Goal: Communication & Community: Connect with others

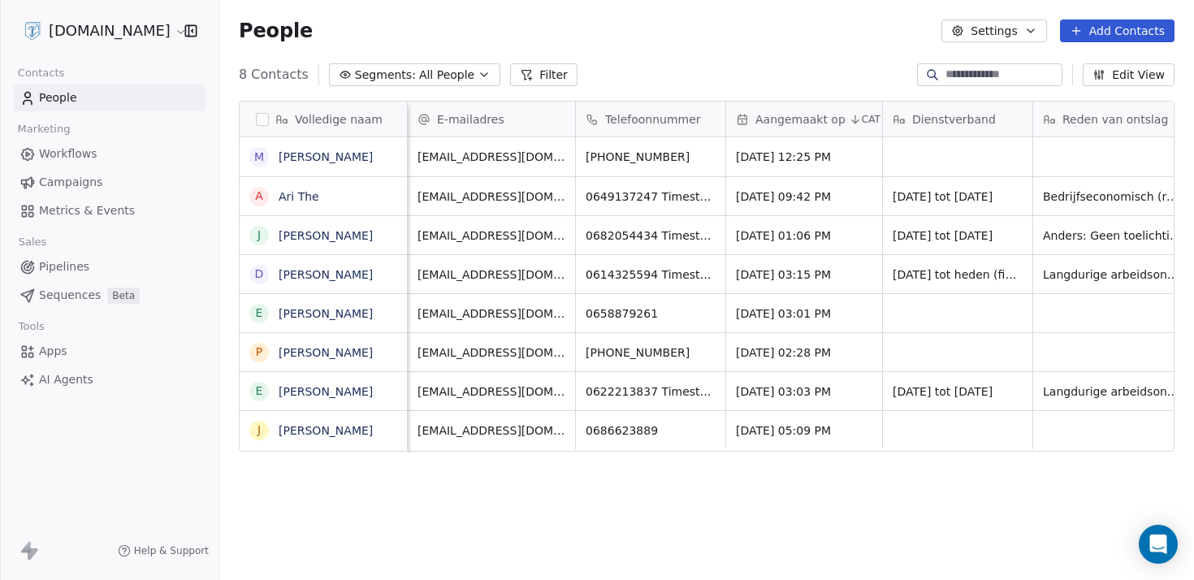
scroll to position [0, 947]
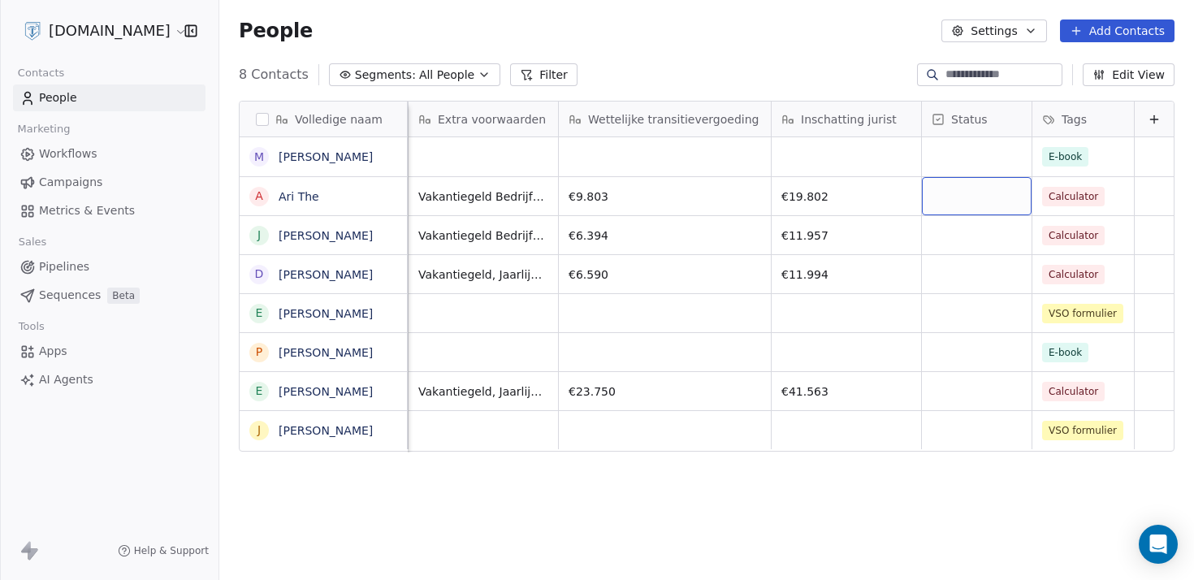
click at [984, 201] on div "grid" at bounding box center [977, 196] width 110 height 38
click at [952, 195] on div "grid" at bounding box center [977, 196] width 110 height 38
click at [718, 236] on html "[DOMAIN_NAME] Contacts People Marketing Workflows Campaigns Metrics & Events Sa…" at bounding box center [597, 290] width 1194 height 580
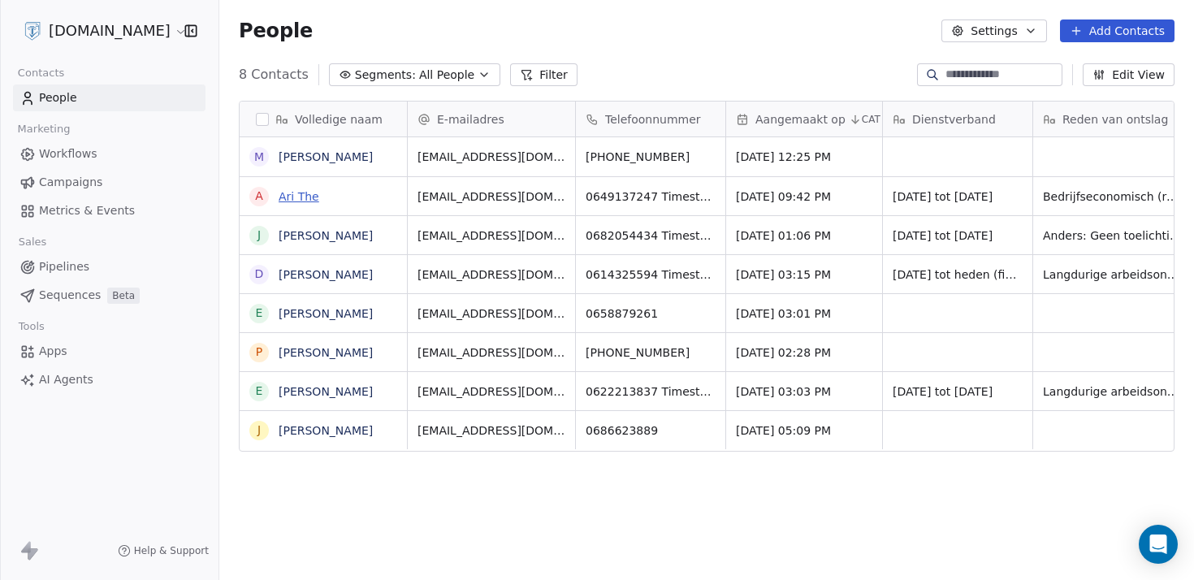
click at [295, 199] on link "Ari The" at bounding box center [299, 196] width 41 height 13
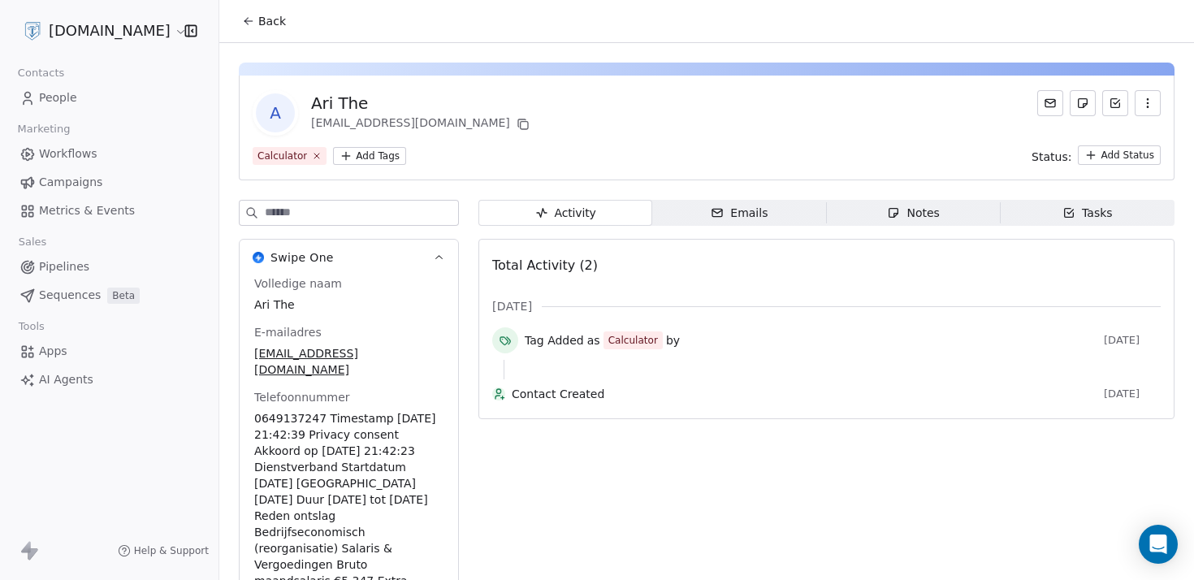
click at [750, 214] on div "Emails" at bounding box center [739, 213] width 57 height 17
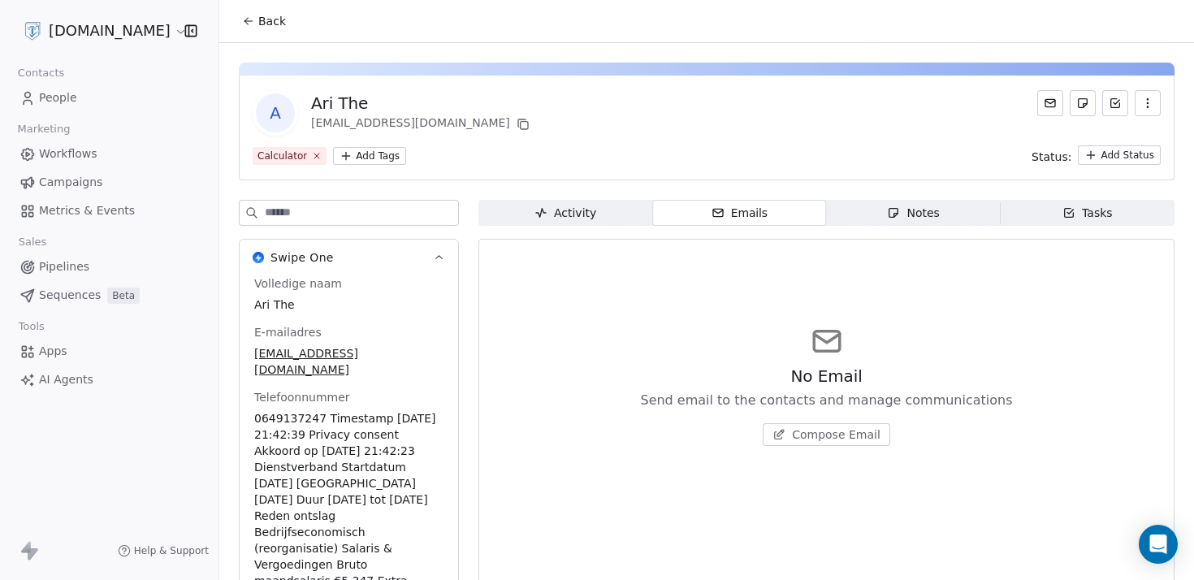
click at [815, 429] on span "Compose Email" at bounding box center [836, 434] width 89 height 16
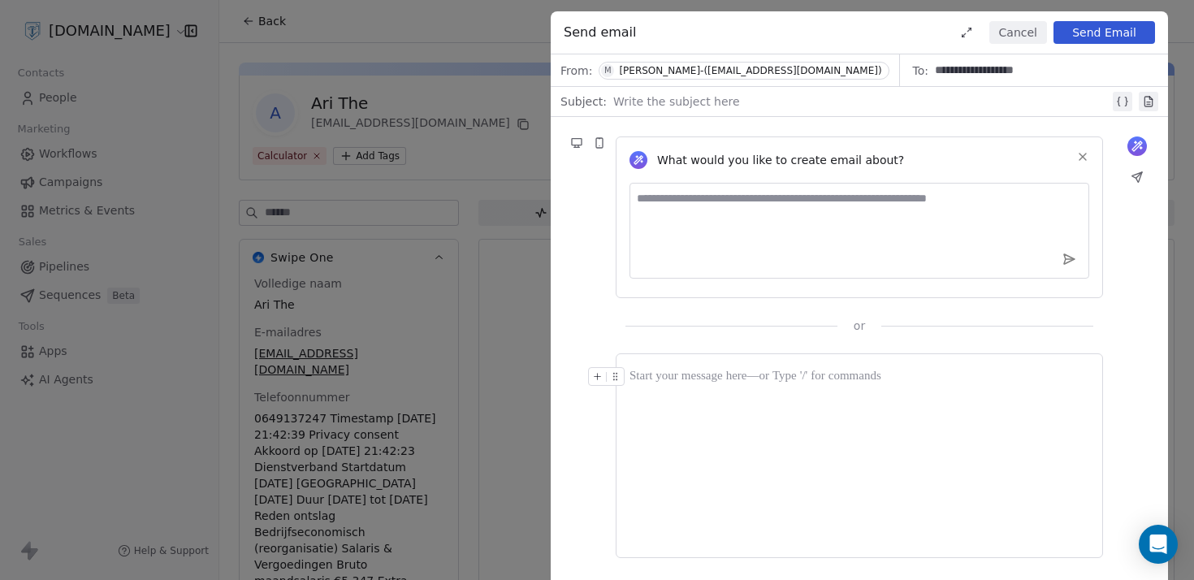
click at [486, 160] on div "**********" at bounding box center [597, 290] width 1194 height 580
click at [703, 378] on div at bounding box center [859, 376] width 460 height 19
click at [474, 316] on div "**********" at bounding box center [597, 290] width 1194 height 580
click at [1035, 28] on button "Cancel" at bounding box center [1018, 32] width 58 height 23
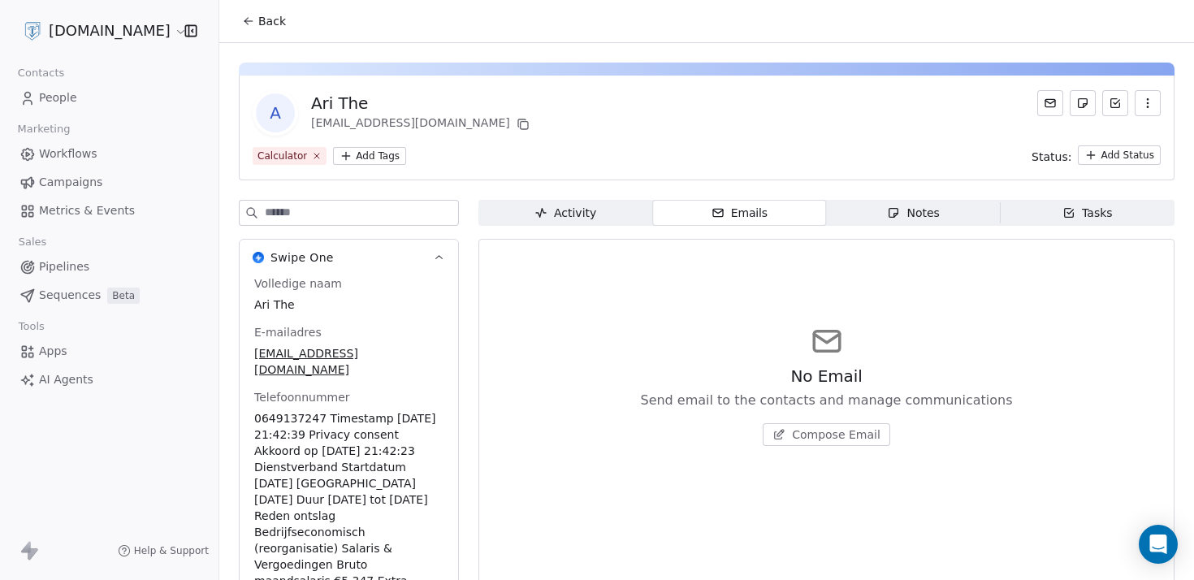
click at [811, 432] on span "Compose Email" at bounding box center [836, 434] width 89 height 16
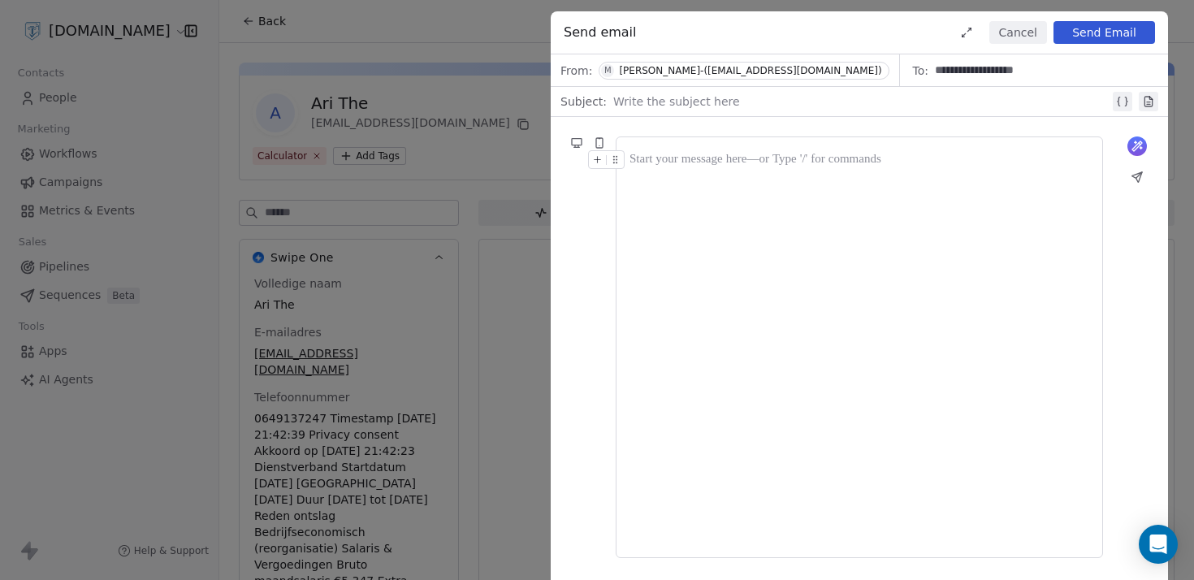
click at [886, 206] on div at bounding box center [859, 347] width 460 height 394
click at [1113, 106] on button at bounding box center [1122, 101] width 19 height 19
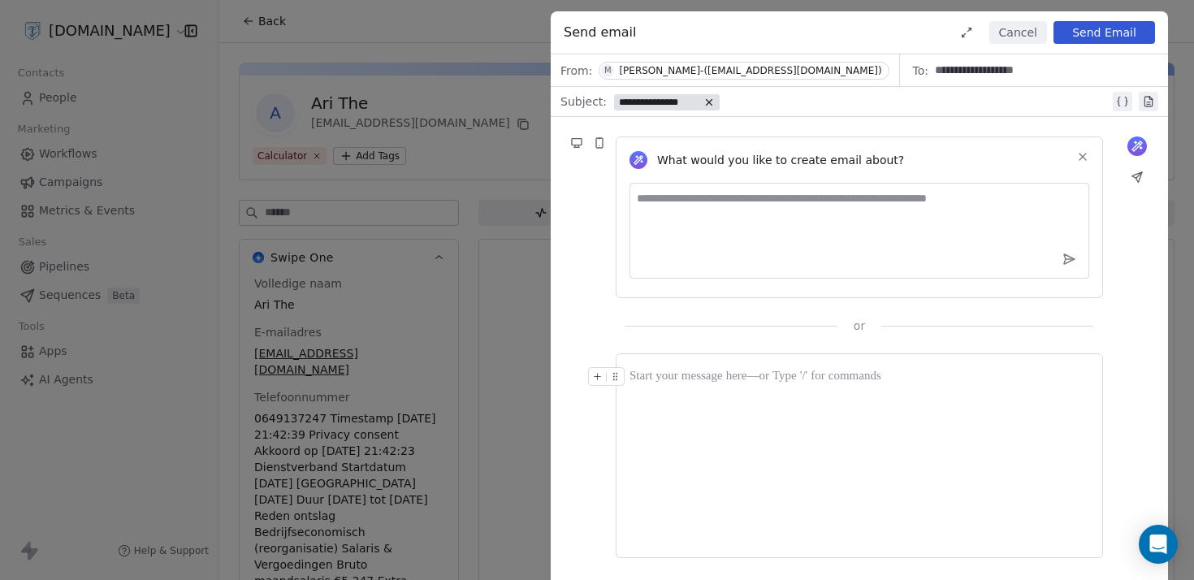
click at [688, 101] on span "**********" at bounding box center [659, 102] width 80 height 13
click at [675, 159] on span "Choose Property" at bounding box center [677, 158] width 93 height 16
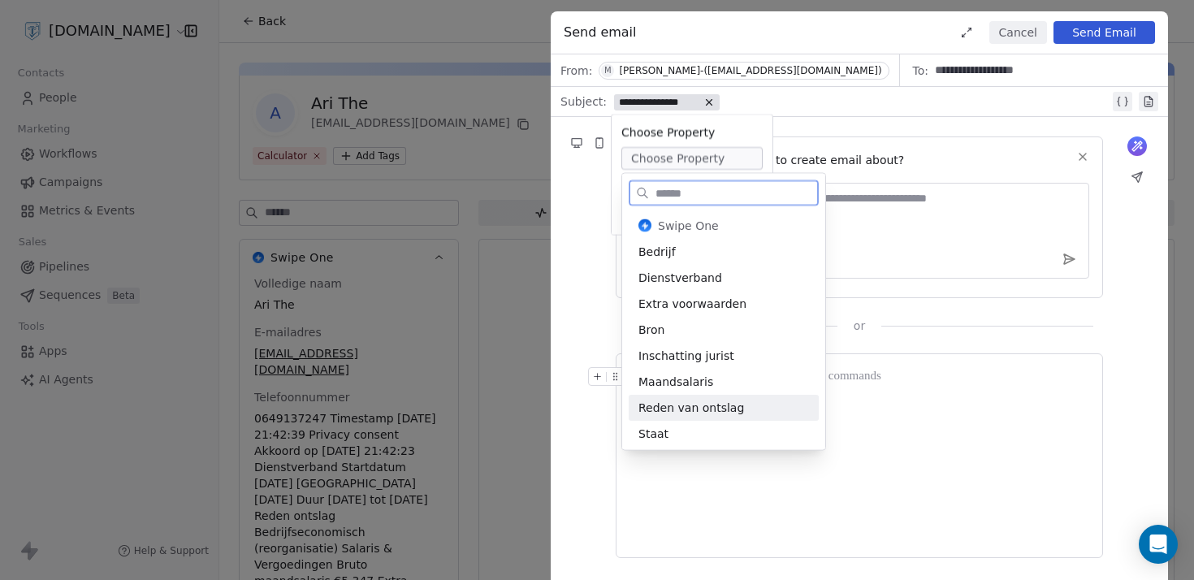
click at [705, 401] on div "Reden van ontslag" at bounding box center [724, 408] width 190 height 26
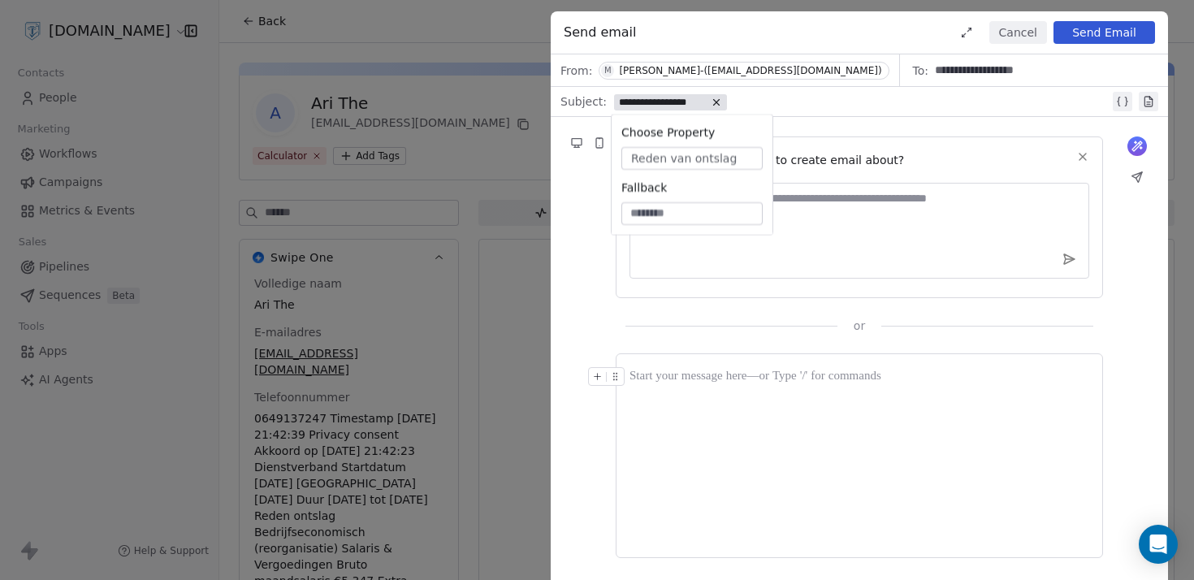
click at [707, 406] on div at bounding box center [859, 455] width 460 height 177
click at [452, 207] on div "**********" at bounding box center [597, 290] width 1194 height 580
click at [1047, 32] on div "Cancel Send Email" at bounding box center [1052, 32] width 205 height 23
click at [1017, 32] on button "Cancel" at bounding box center [1018, 32] width 58 height 23
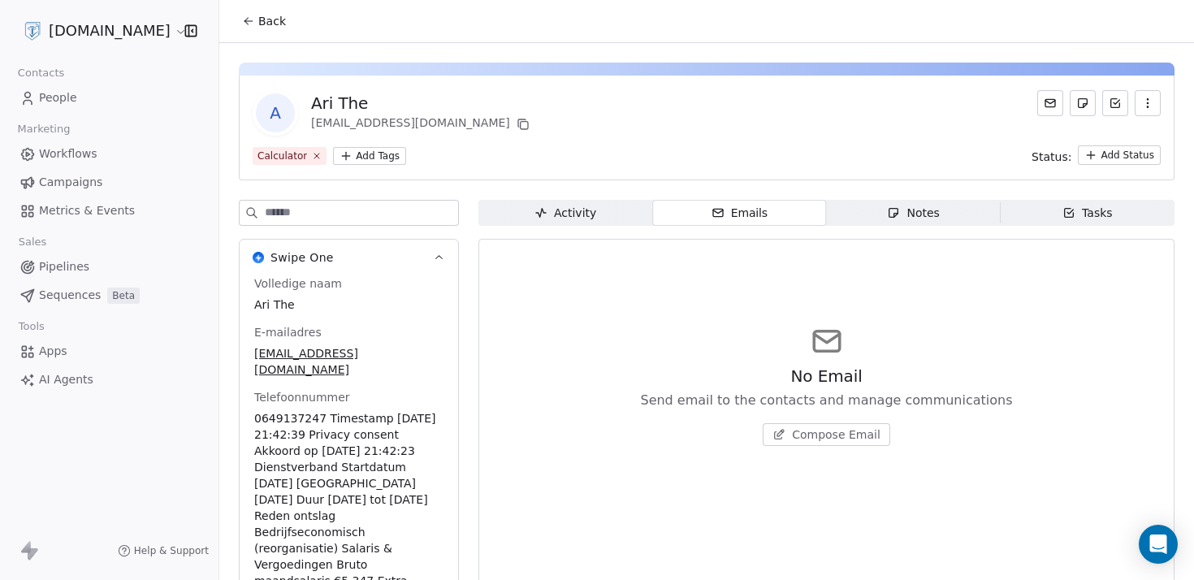
click at [71, 102] on span "People" at bounding box center [58, 97] width 38 height 17
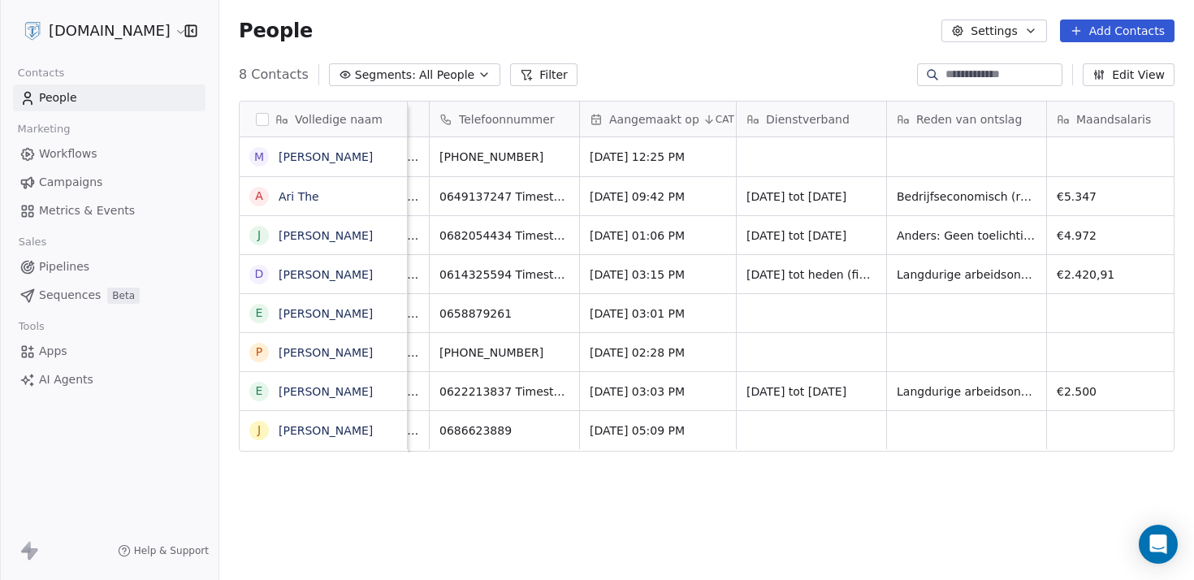
scroll to position [0, 148]
click at [287, 192] on link "Ari The" at bounding box center [299, 196] width 41 height 13
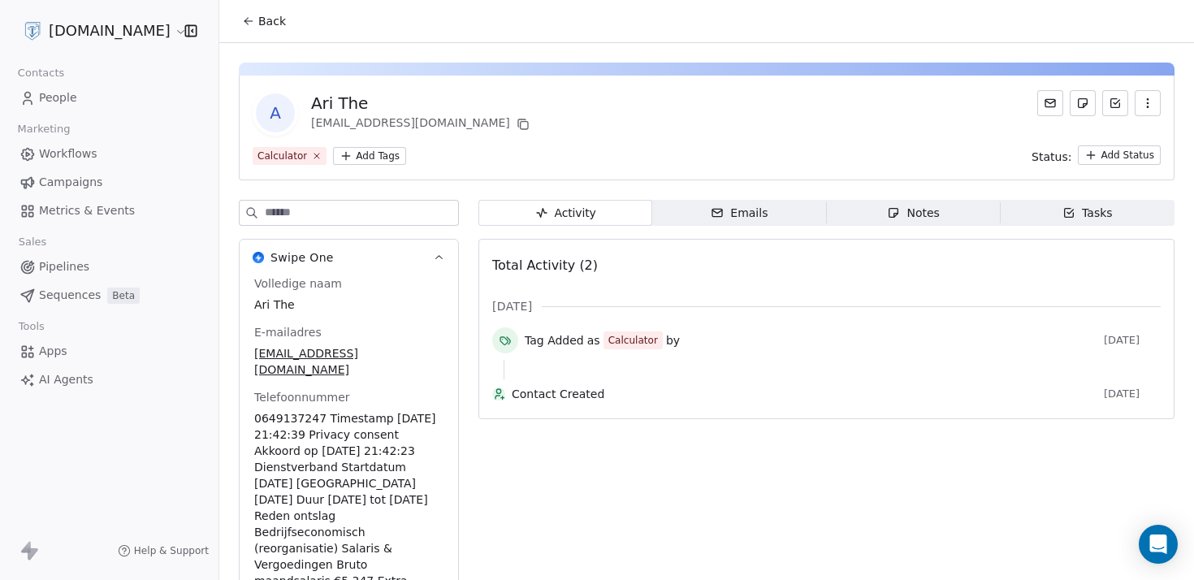
click at [755, 221] on span "Emails Emails" at bounding box center [739, 213] width 174 height 26
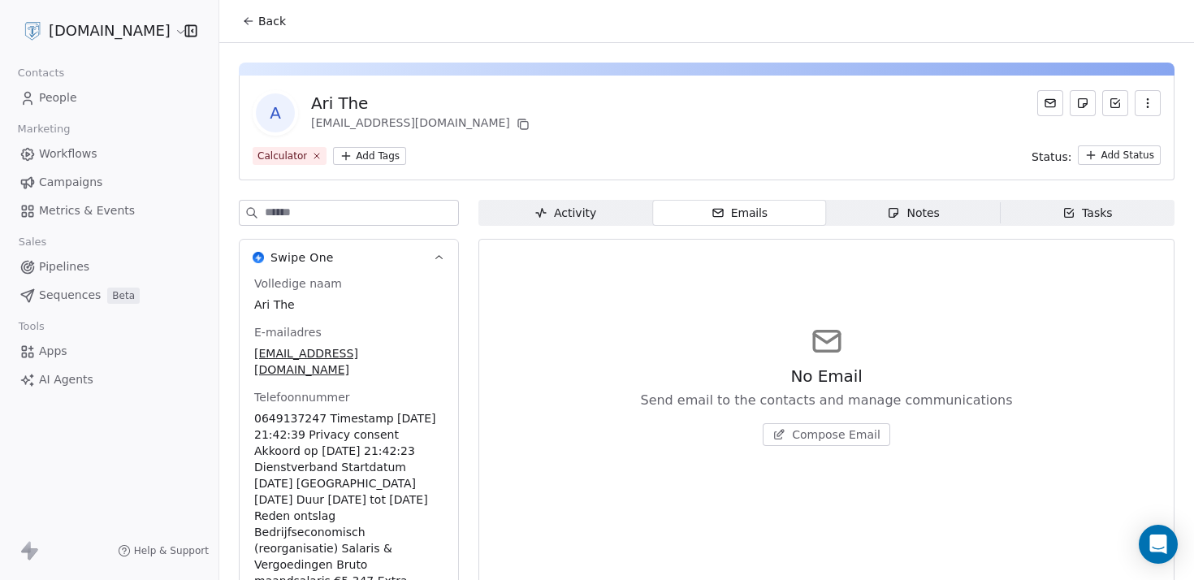
click at [835, 439] on span "Compose Email" at bounding box center [836, 434] width 89 height 16
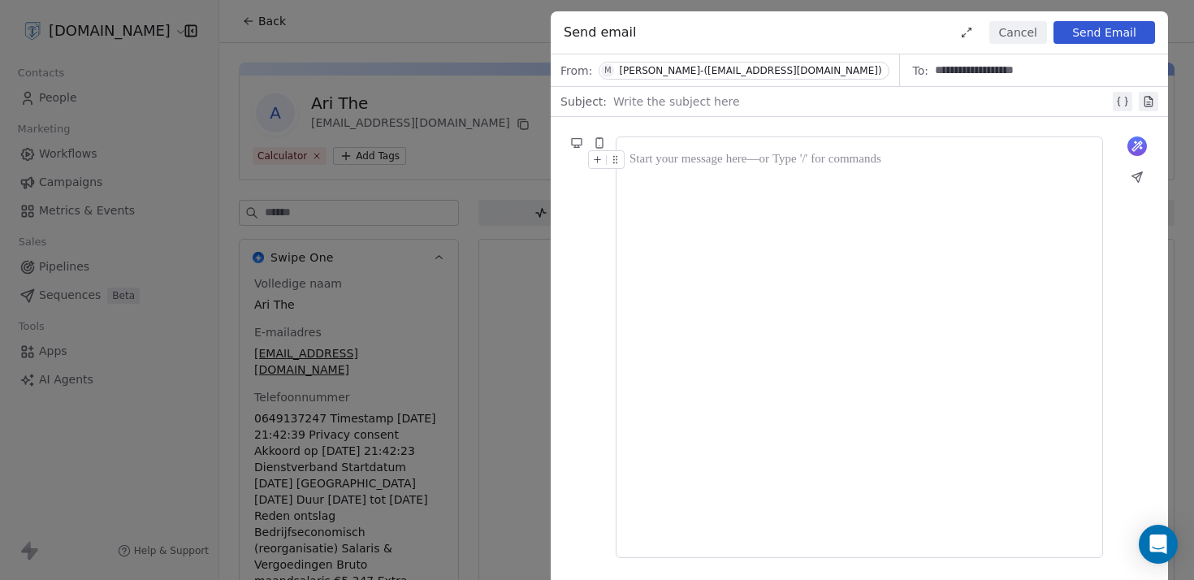
click at [685, 102] on div at bounding box center [861, 101] width 496 height 19
click at [703, 183] on div at bounding box center [859, 347] width 460 height 394
click at [1005, 32] on button "Cancel" at bounding box center [1018, 32] width 58 height 23
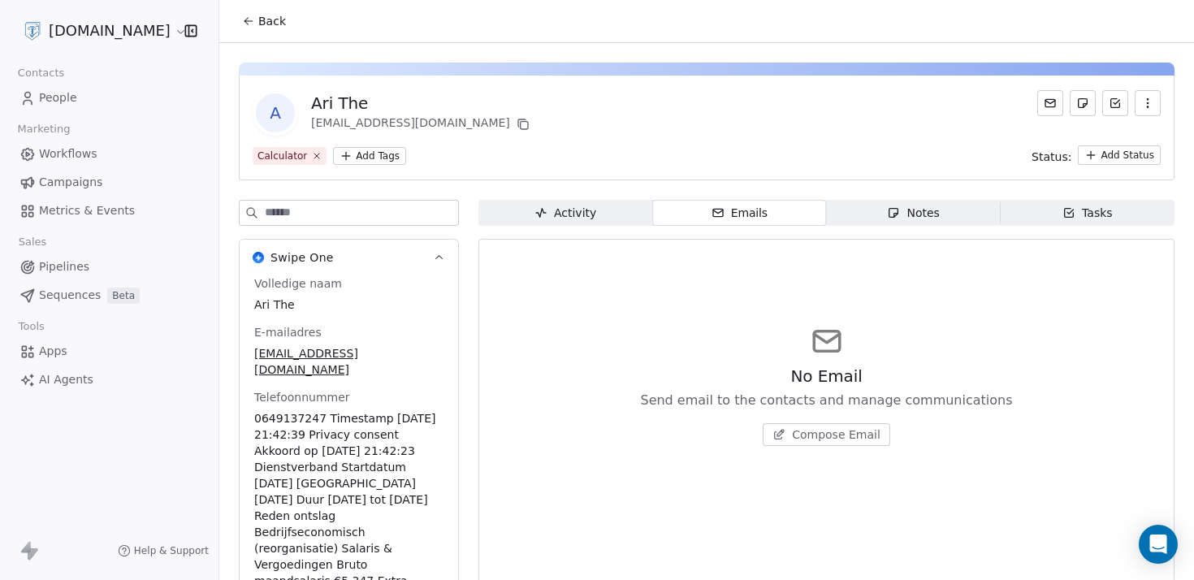
click at [919, 209] on div "Notes" at bounding box center [913, 213] width 52 height 17
click at [835, 440] on span "Create a Note" at bounding box center [836, 434] width 79 height 16
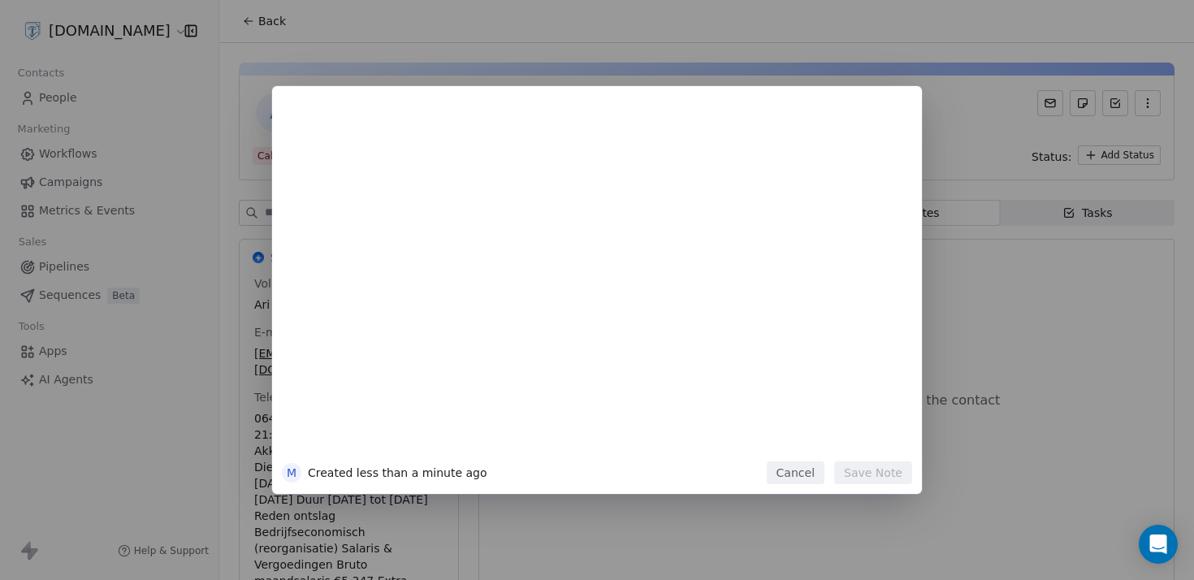
click at [599, 339] on div at bounding box center [622, 283] width 556 height 346
click at [577, 110] on div at bounding box center [622, 129] width 556 height 39
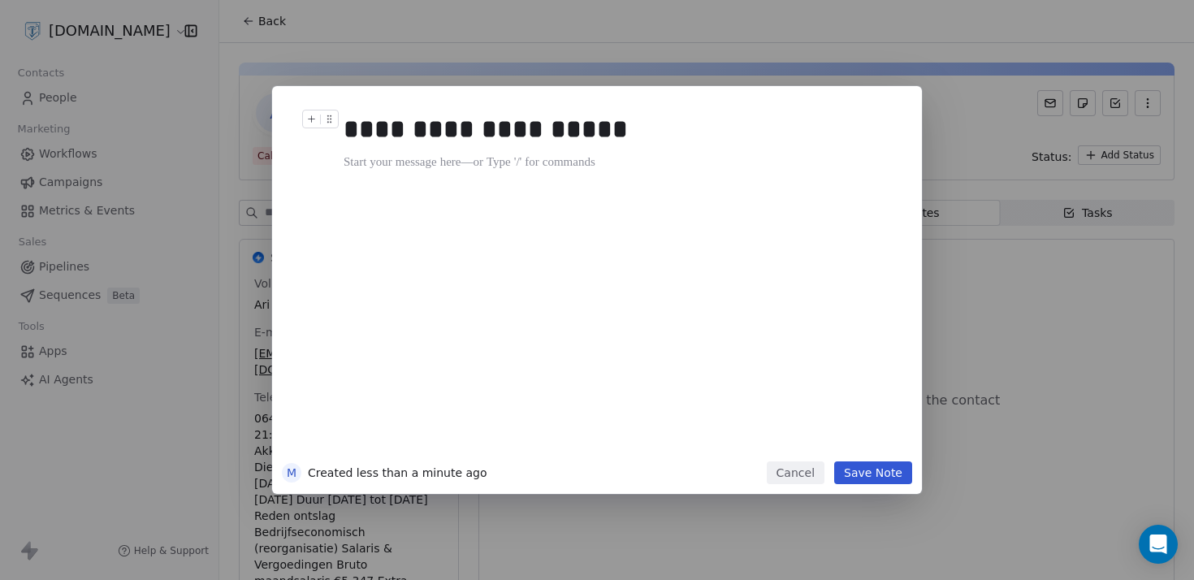
click at [476, 220] on div "**********" at bounding box center [622, 283] width 556 height 346
click at [893, 470] on button "Save Note" at bounding box center [873, 472] width 78 height 23
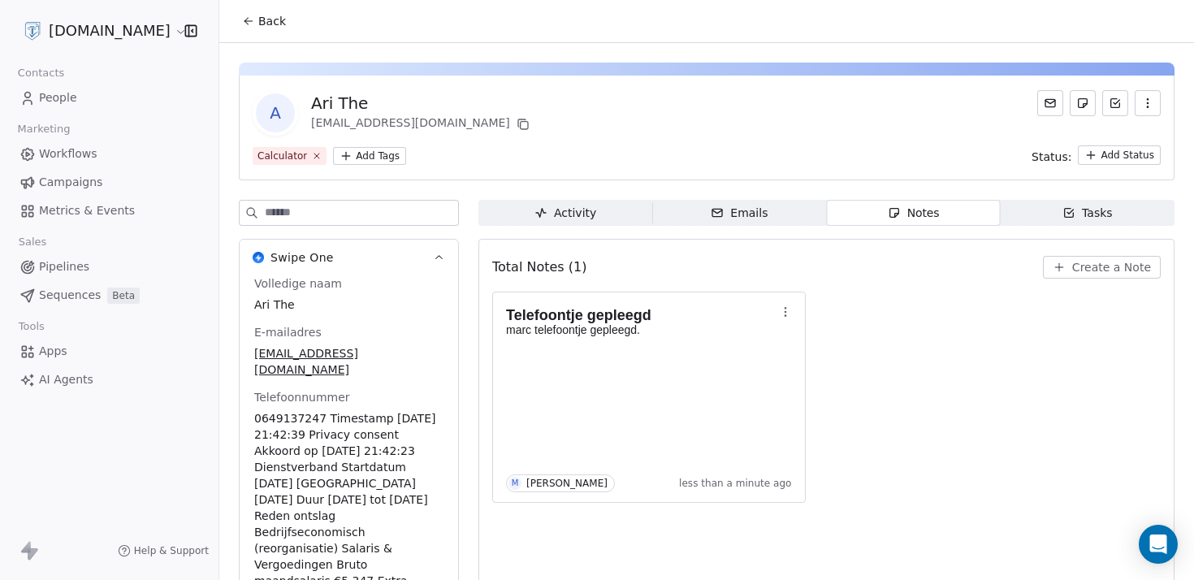
click at [1087, 211] on div "Tasks" at bounding box center [1087, 213] width 50 height 17
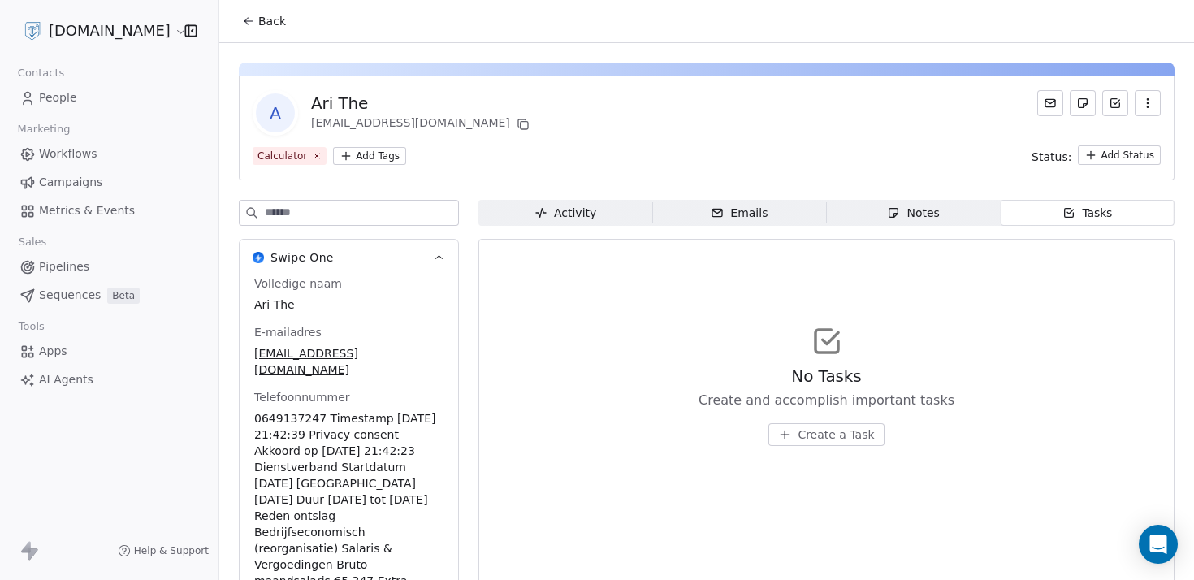
click at [116, 101] on link "People" at bounding box center [109, 97] width 192 height 27
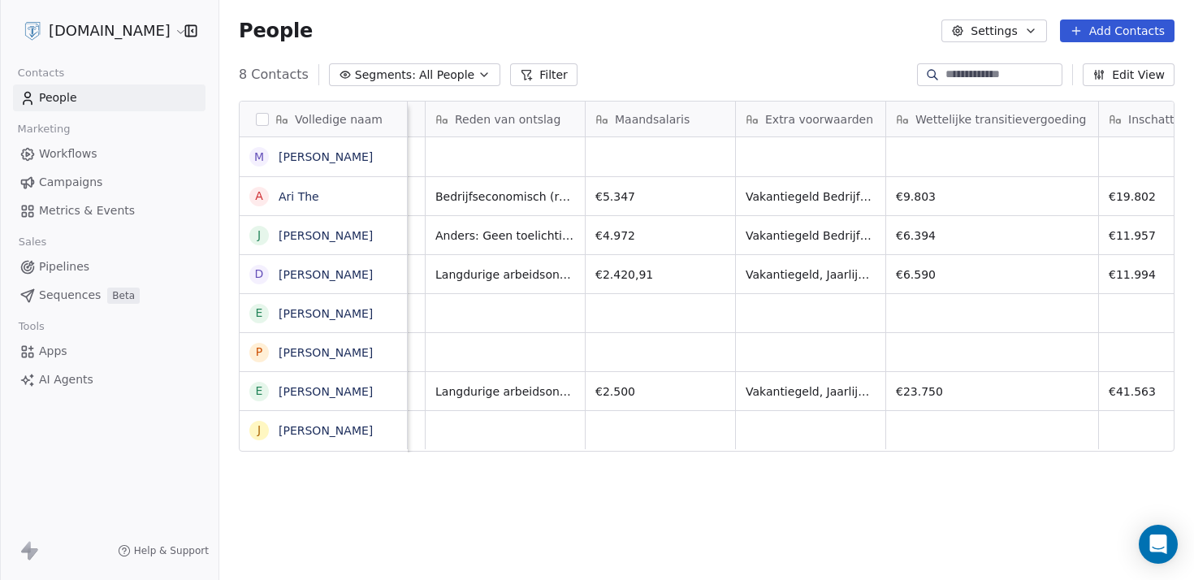
scroll to position [0, 947]
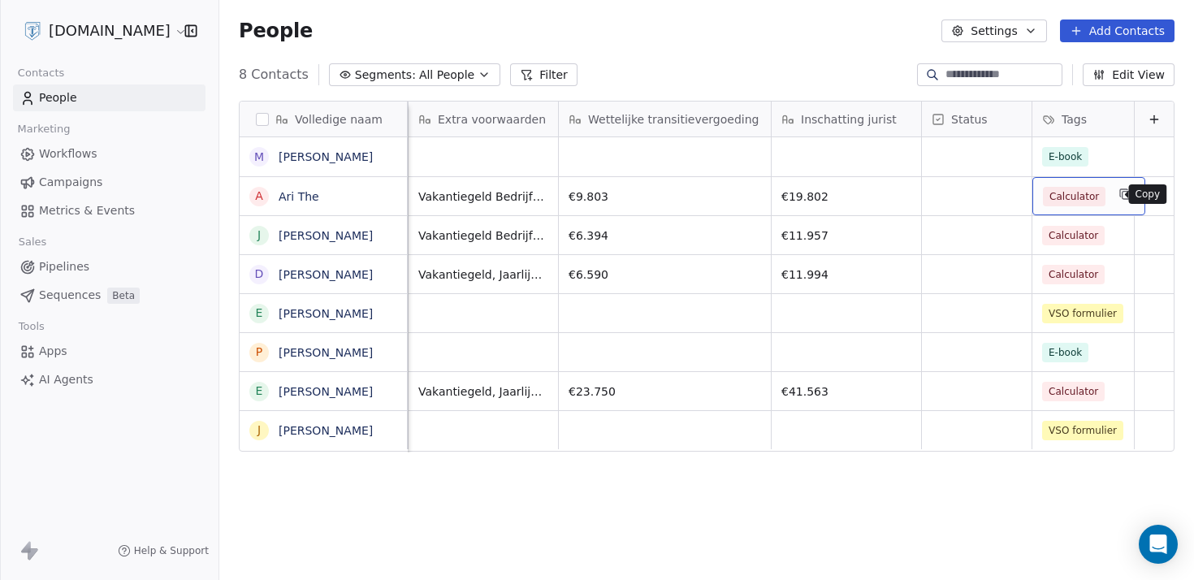
click at [1118, 195] on icon "grid" at bounding box center [1124, 194] width 13 height 13
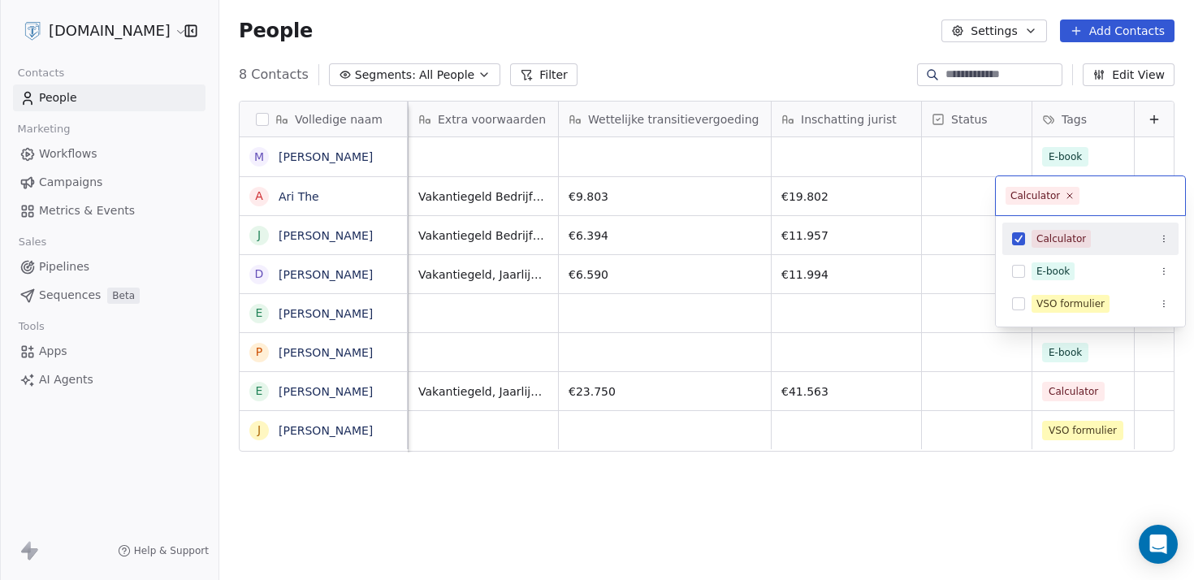
click at [927, 51] on html "[DOMAIN_NAME] Contacts People Marketing Workflows Campaigns Metrics & Events Sa…" at bounding box center [597, 290] width 1194 height 580
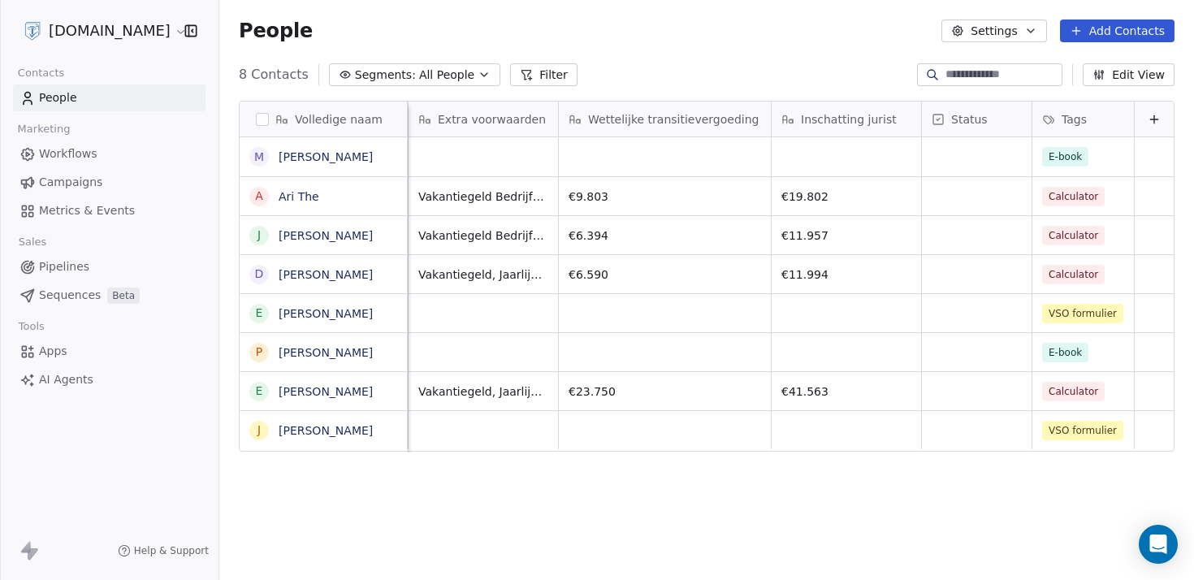
click at [1087, 127] on div "Tags" at bounding box center [1081, 119] width 79 height 16
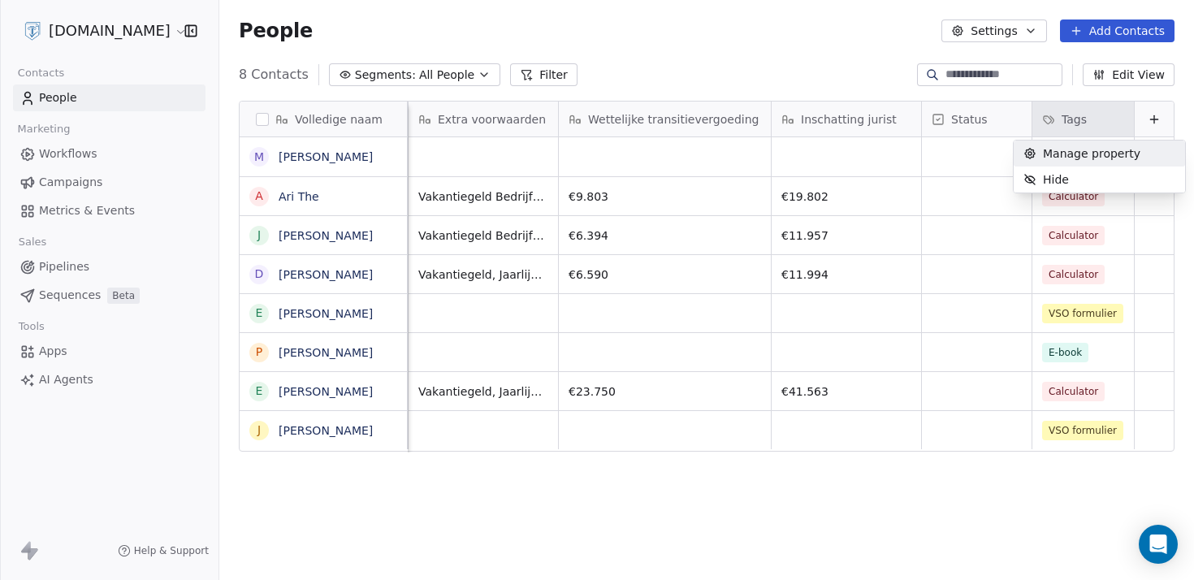
click at [966, 94] on html "[DOMAIN_NAME] Contacts People Marketing Workflows Campaigns Metrics & Events Sa…" at bounding box center [597, 290] width 1194 height 580
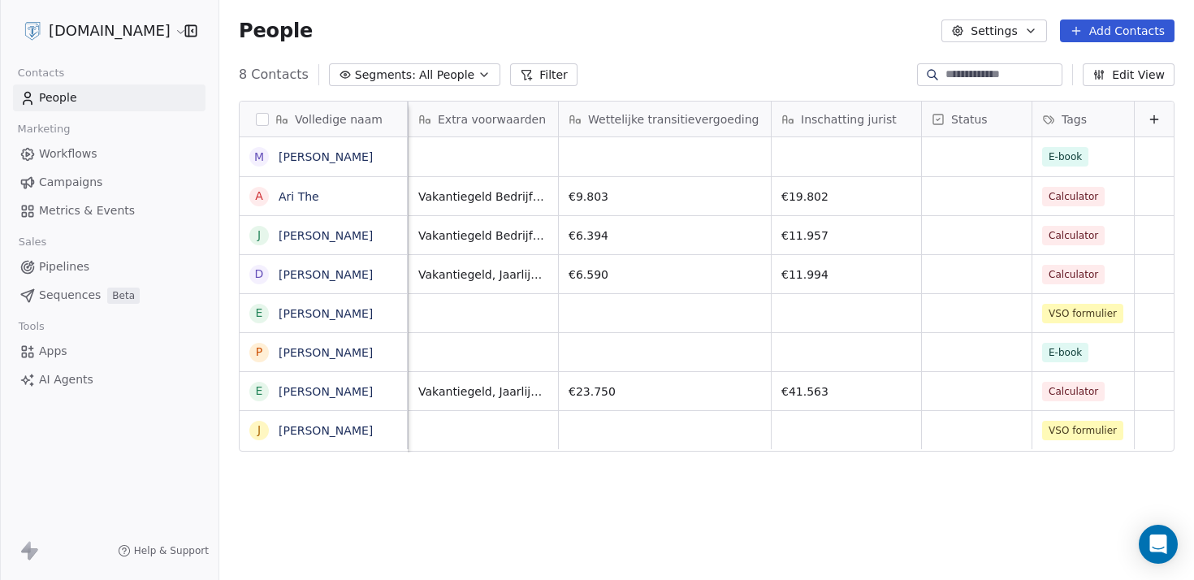
click at [957, 119] on span "Status" at bounding box center [969, 119] width 37 height 16
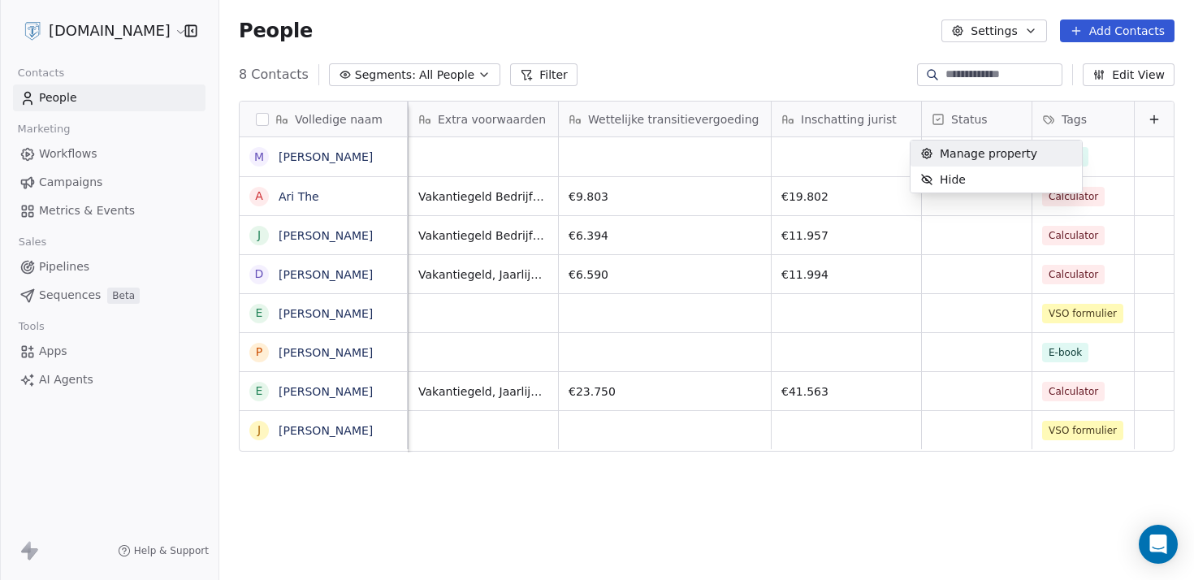
click at [966, 110] on html "[DOMAIN_NAME] Contacts People Marketing Workflows Campaigns Metrics & Events Sa…" at bounding box center [597, 290] width 1194 height 580
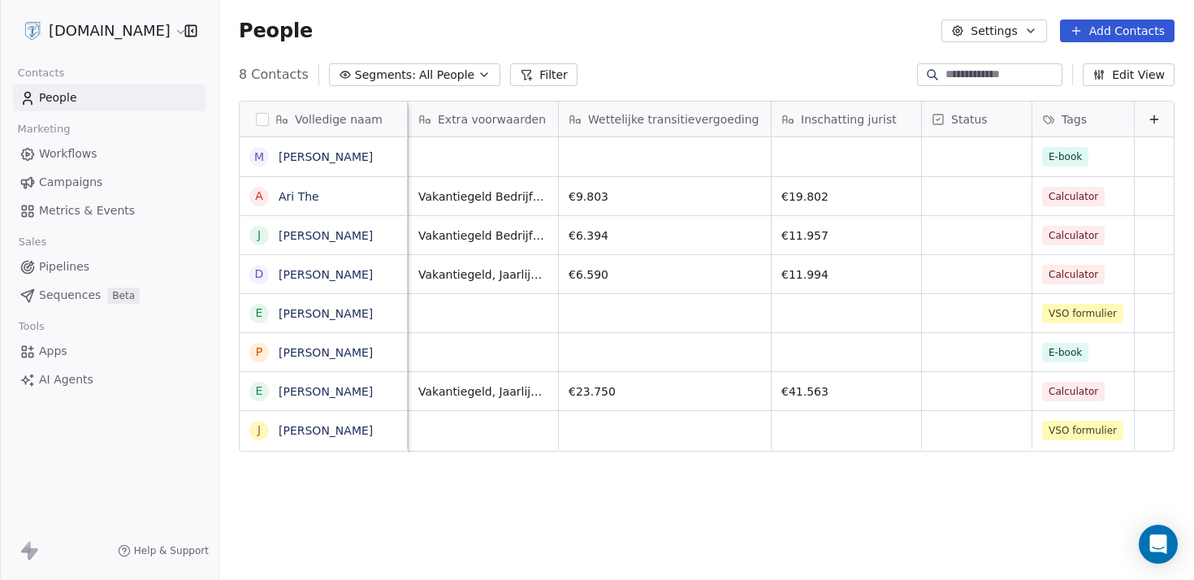
click at [1118, 60] on div "People Settings Add Contacts" at bounding box center [706, 31] width 975 height 62
click at [1135, 70] on button "Edit View" at bounding box center [1129, 74] width 92 height 23
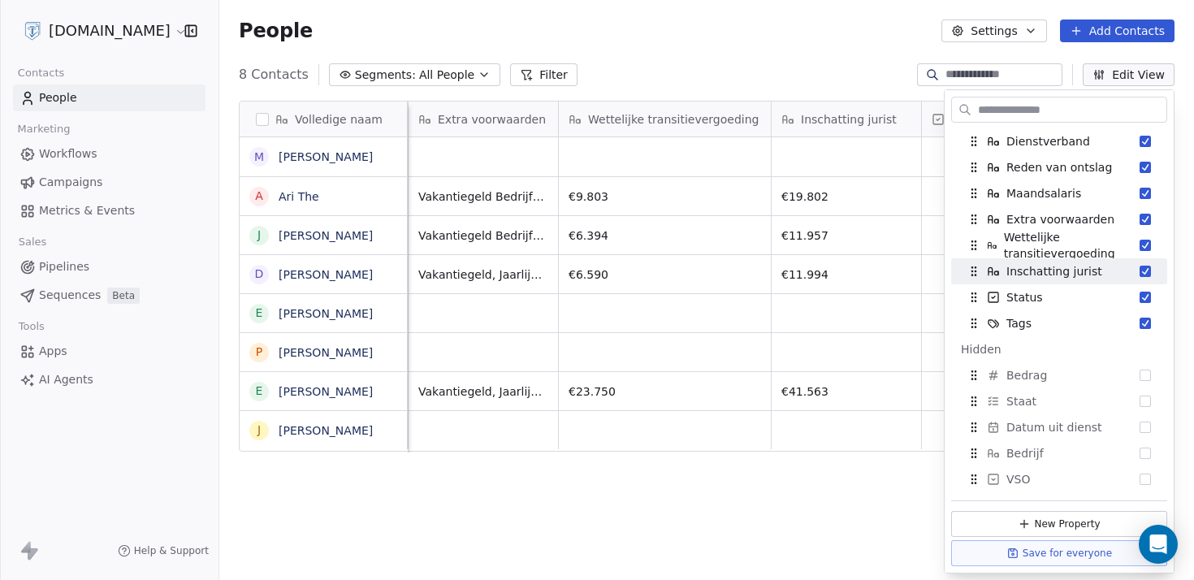
scroll to position [130, 0]
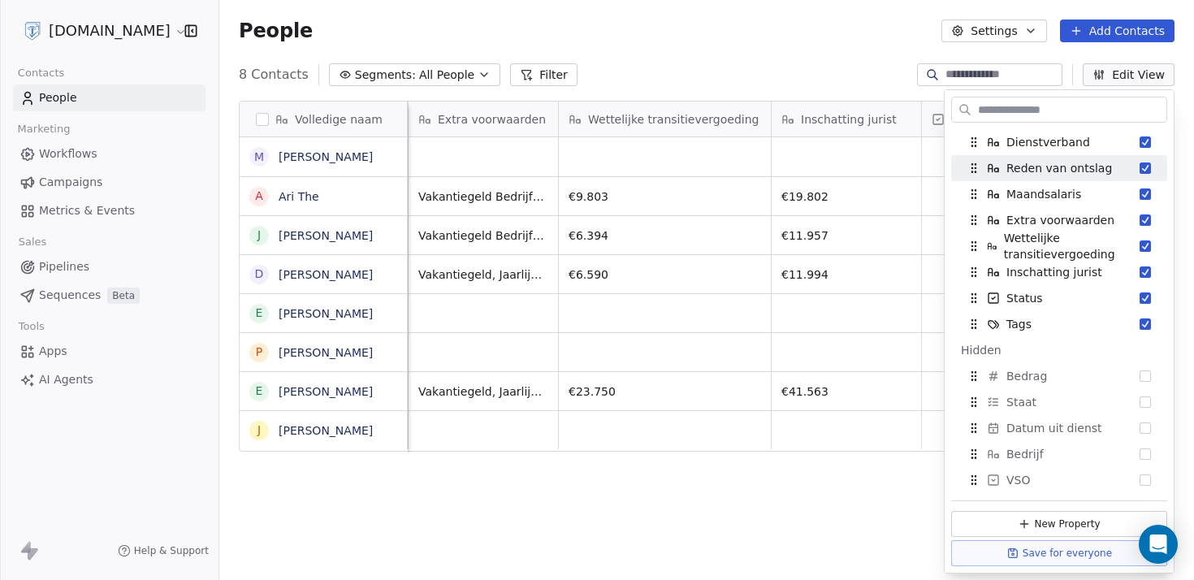
click at [858, 51] on div "People Settings Add Contacts" at bounding box center [706, 31] width 975 height 62
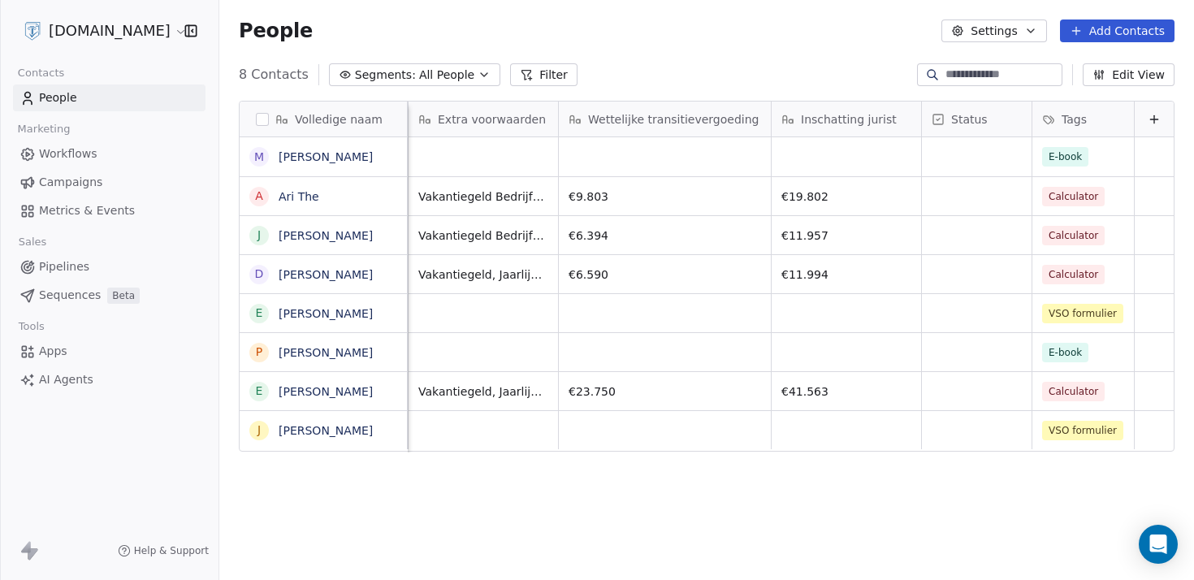
click at [1136, 76] on button "Edit View" at bounding box center [1129, 74] width 92 height 23
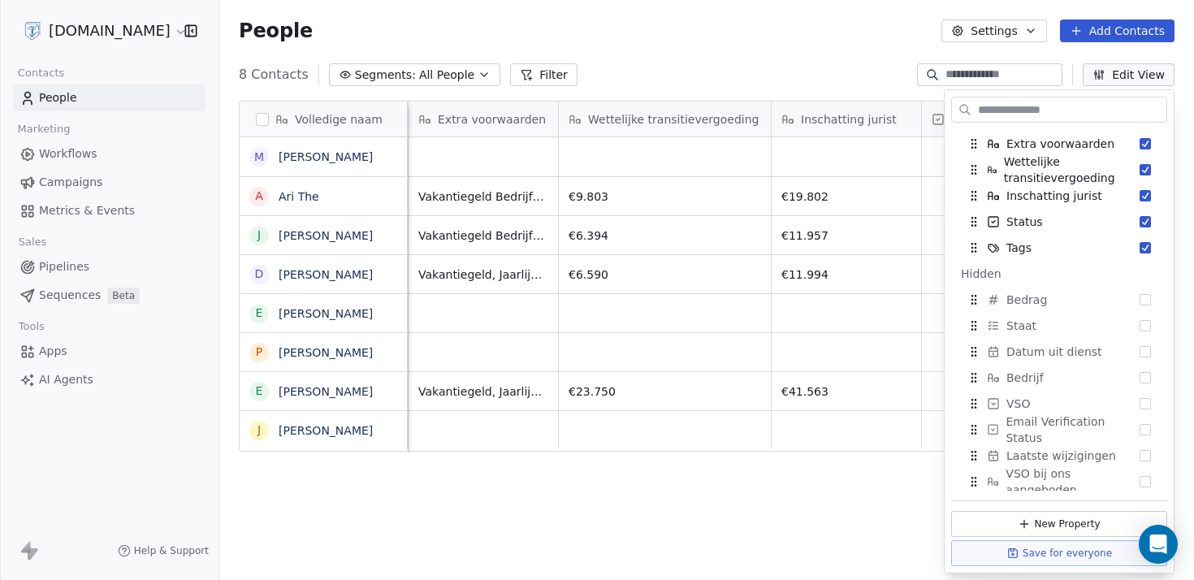
scroll to position [227, 0]
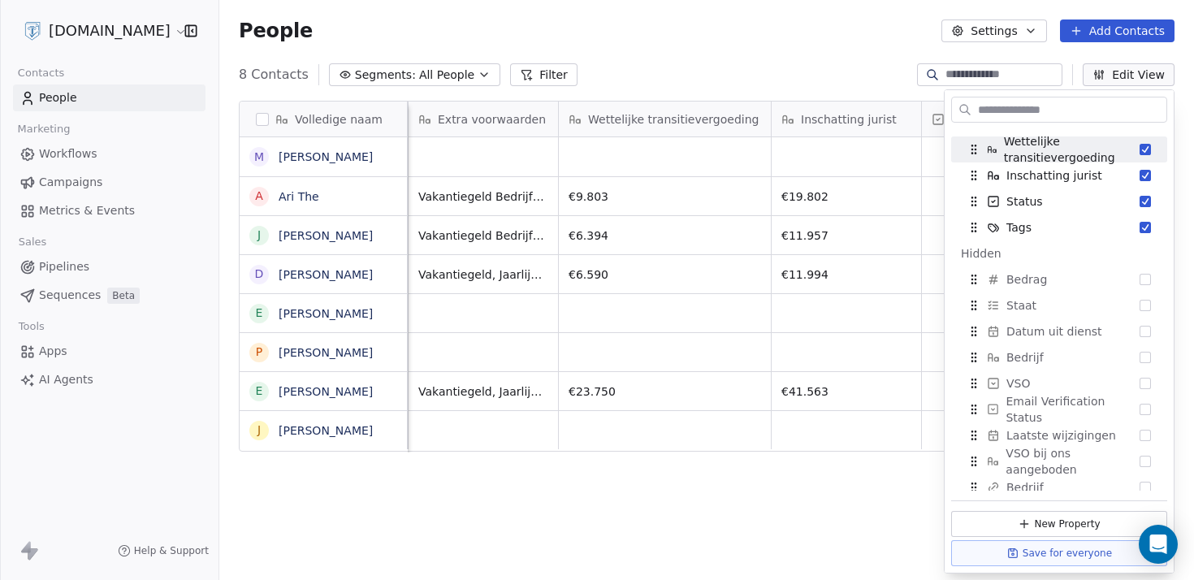
click at [824, 48] on div "People Settings Add Contacts" at bounding box center [706, 31] width 975 height 62
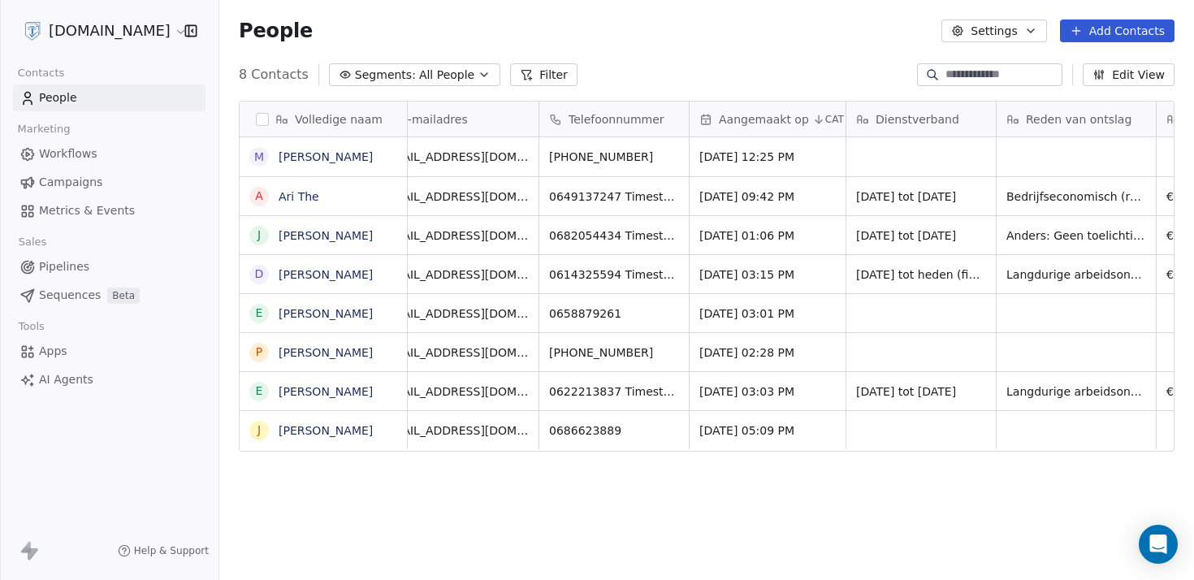
scroll to position [0, 0]
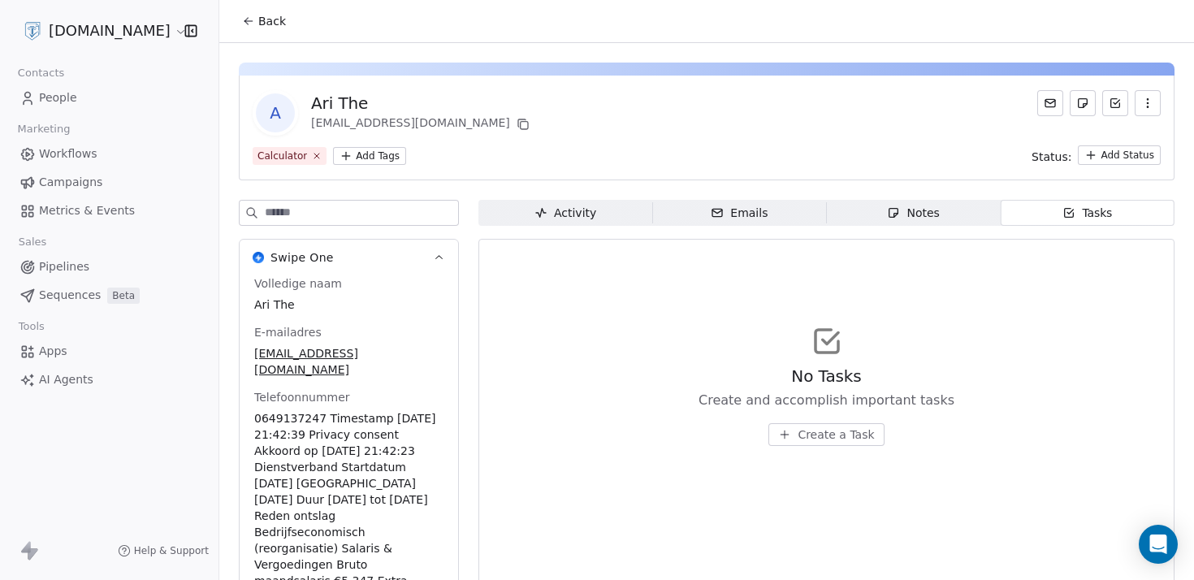
click at [128, 110] on link "People" at bounding box center [109, 97] width 192 height 27
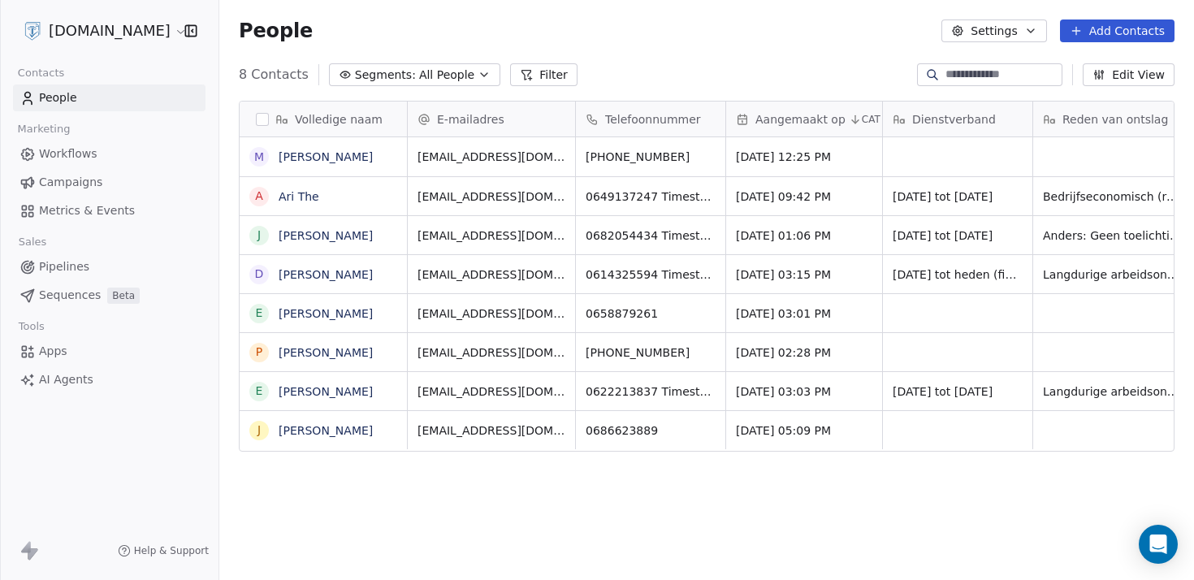
scroll to position [498, 962]
click at [289, 191] on link "Ari The" at bounding box center [299, 196] width 41 height 13
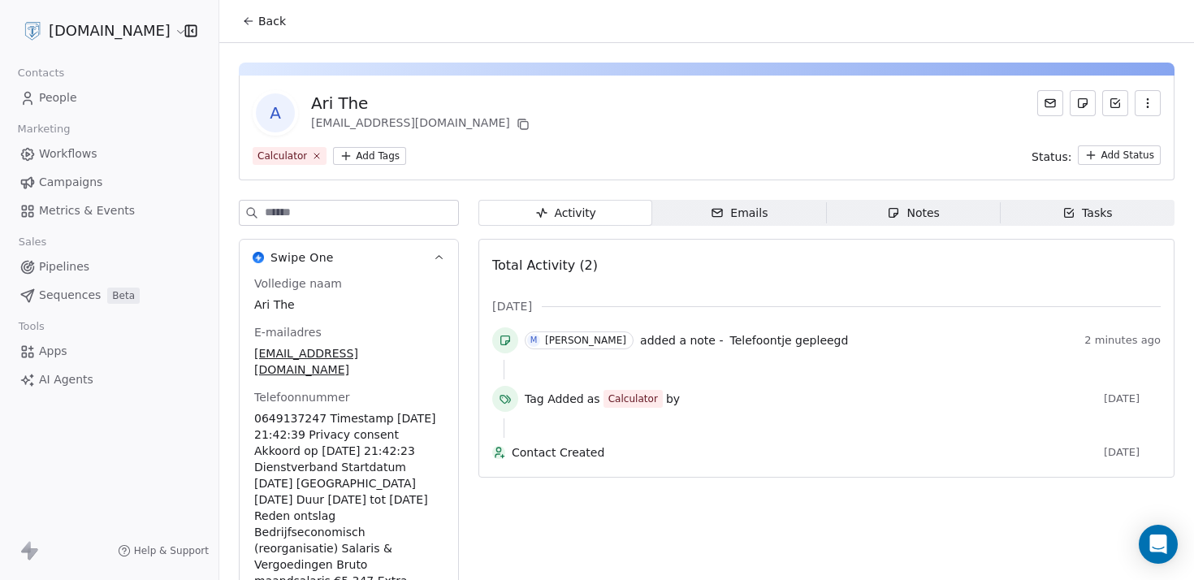
click at [774, 208] on span "Emails Emails" at bounding box center [739, 213] width 174 height 26
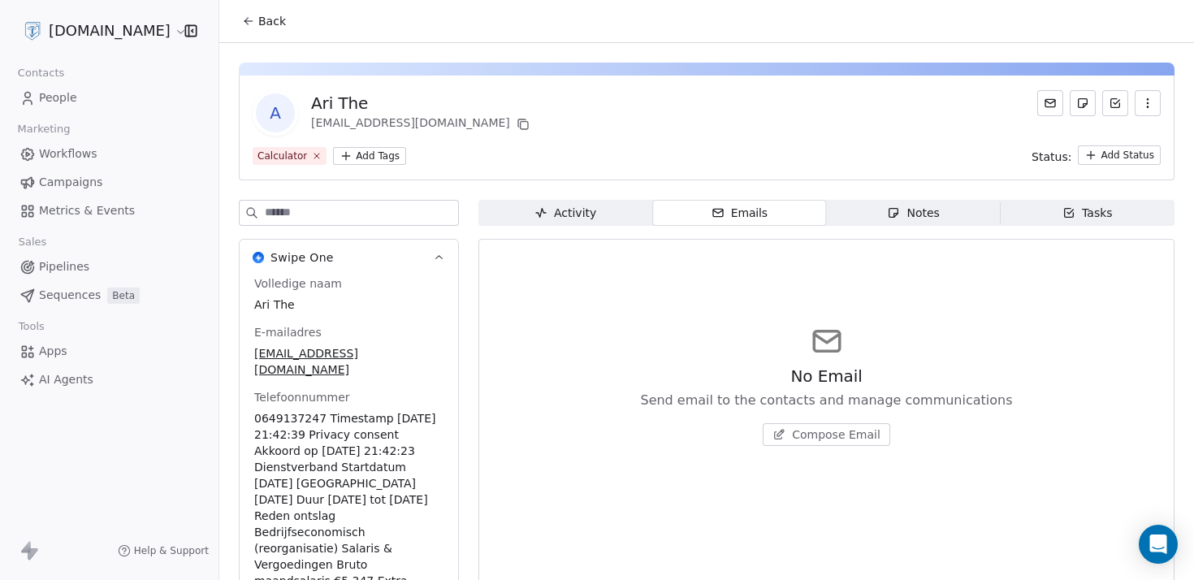
click at [82, 86] on link "People" at bounding box center [109, 97] width 192 height 27
click at [97, 102] on link "People" at bounding box center [109, 97] width 192 height 27
click at [73, 96] on span "People" at bounding box center [58, 97] width 38 height 17
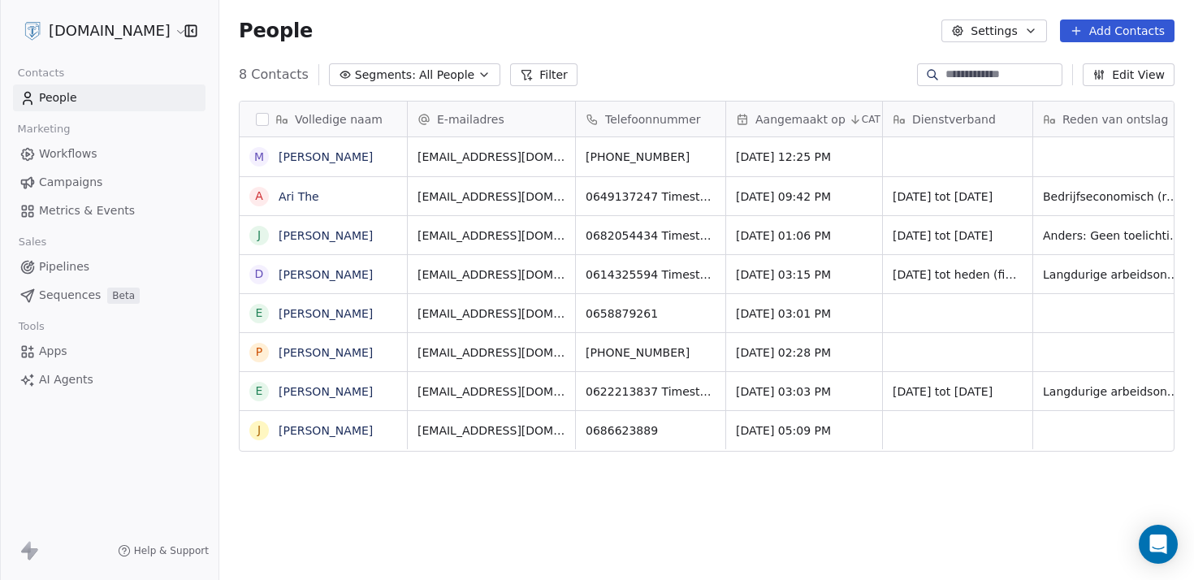
scroll to position [498, 962]
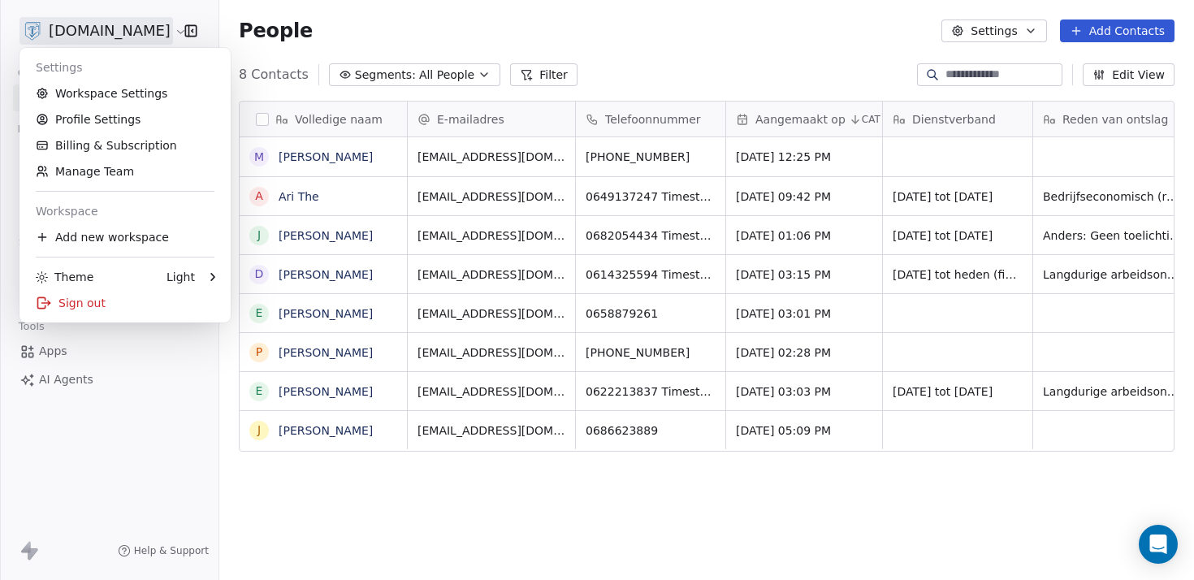
click at [165, 41] on html "[DOMAIN_NAME] Contacts People Marketing Workflows Campaigns Metrics & Events Sa…" at bounding box center [597, 290] width 1194 height 580
click at [415, 20] on html "[DOMAIN_NAME] Contacts People Marketing Workflows Campaigns Metrics & Events Sa…" at bounding box center [597, 290] width 1194 height 580
